Goal: Information Seeking & Learning: Learn about a topic

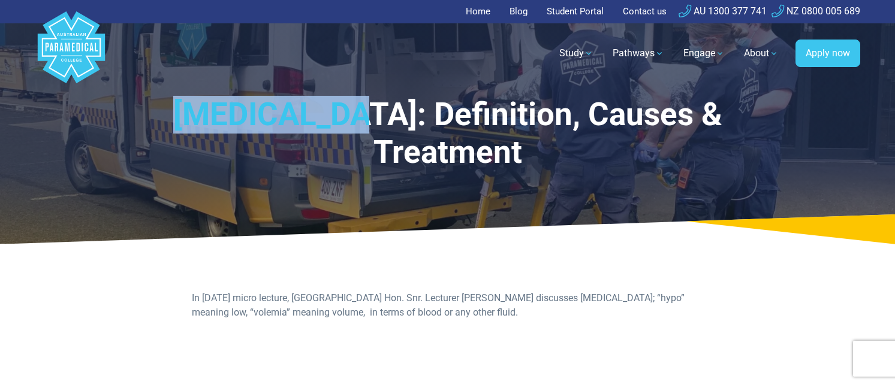
drag, startPoint x: 204, startPoint y: 117, endPoint x: 387, endPoint y: 120, distance: 182.8
click at [387, 119] on h1 "[MEDICAL_DATA]: Definition, Causes & Treatment" at bounding box center [447, 134] width 618 height 76
copy h1 "[MEDICAL_DATA]"
